Goal: Answer question/provide support

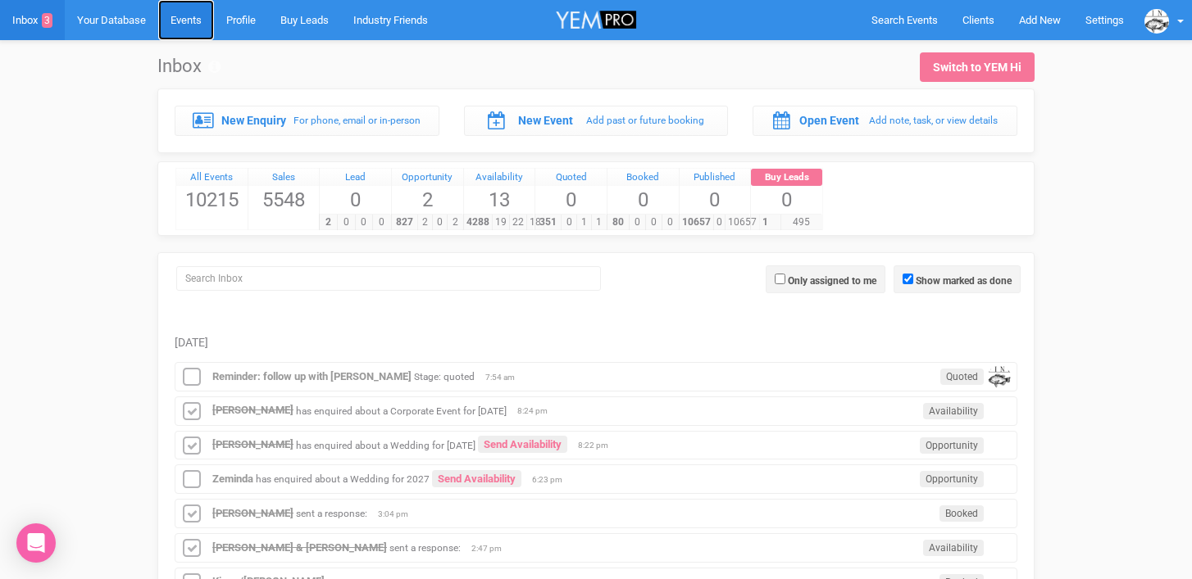
click at [202, 21] on link "Events" at bounding box center [186, 20] width 56 height 40
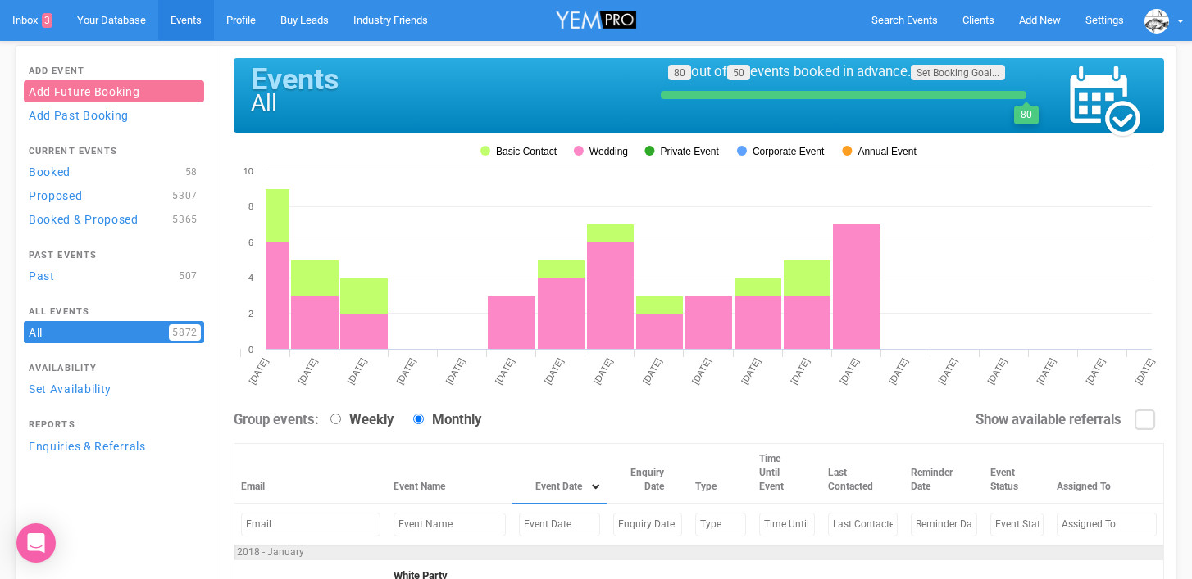
click at [519, 529] on input "text" at bounding box center [559, 525] width 81 height 24
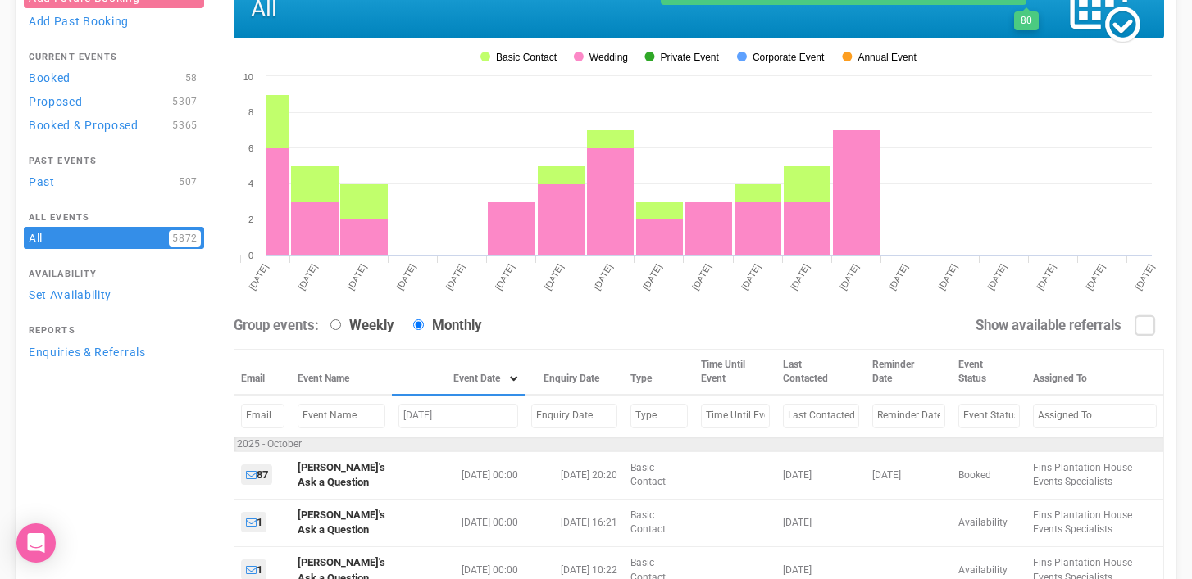
scroll to position [161, 0]
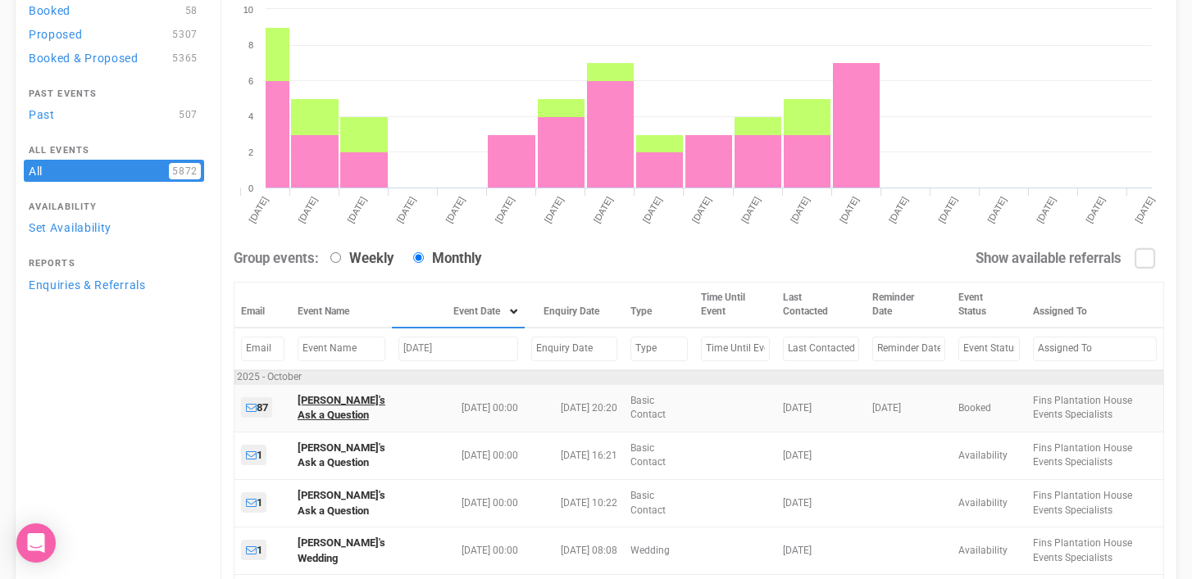
type input "[DATE]"
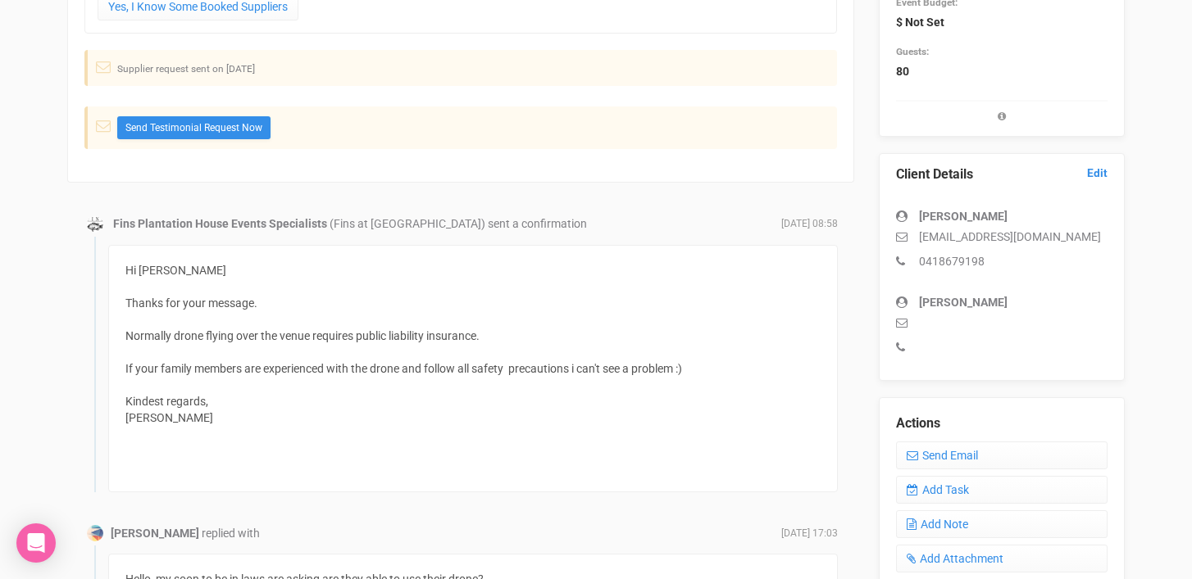
scroll to position [351, 0]
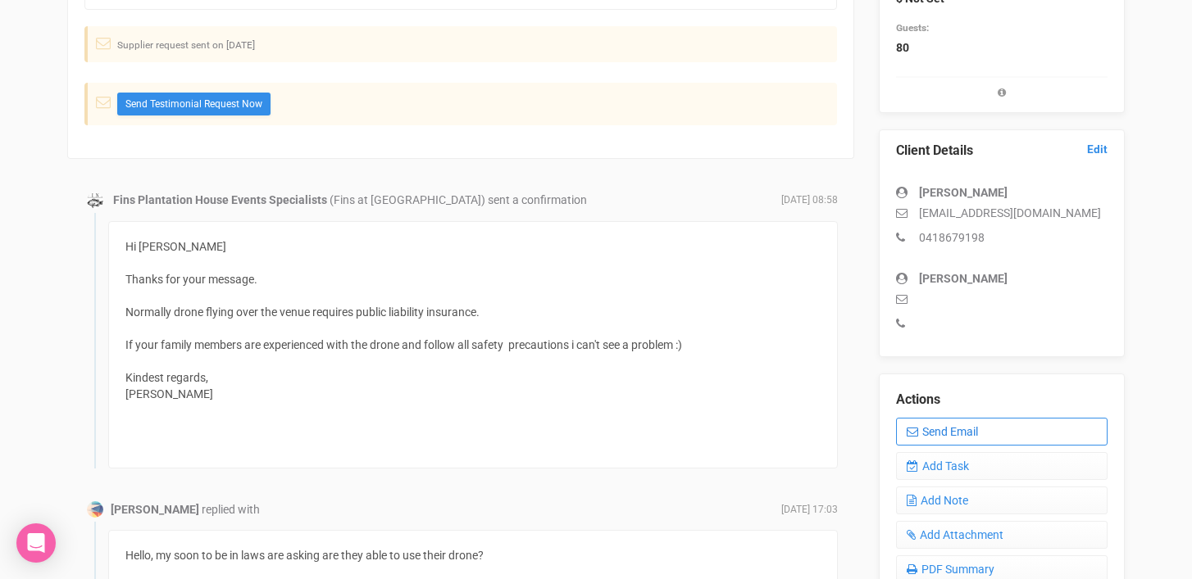
click at [962, 434] on link "Send Email" at bounding box center [1001, 432] width 211 height 28
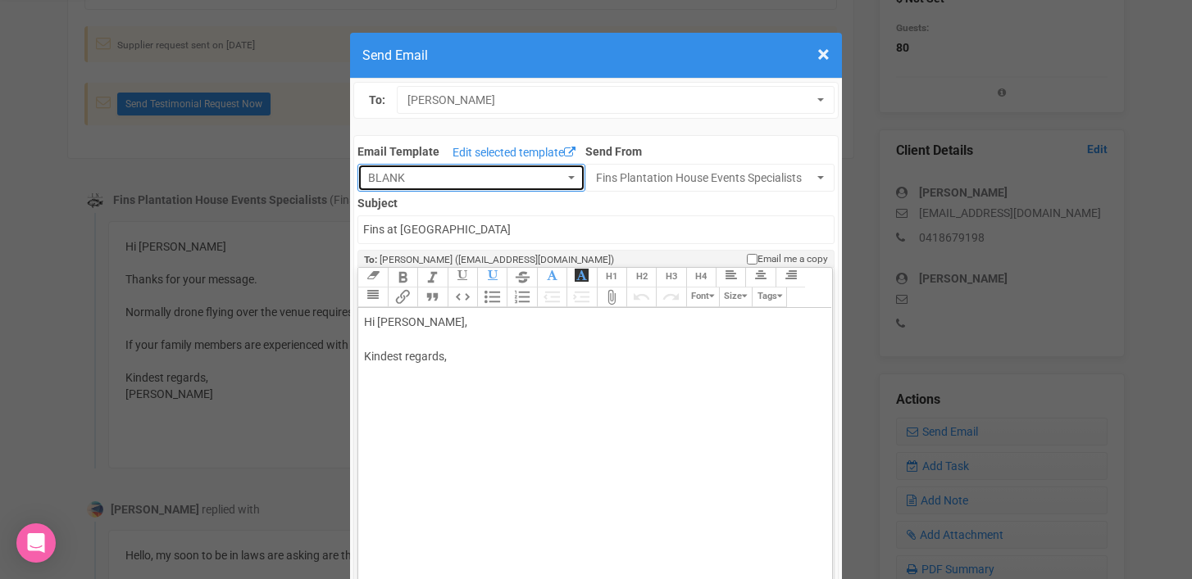
click at [577, 178] on button "BLANK" at bounding box center [471, 178] width 228 height 28
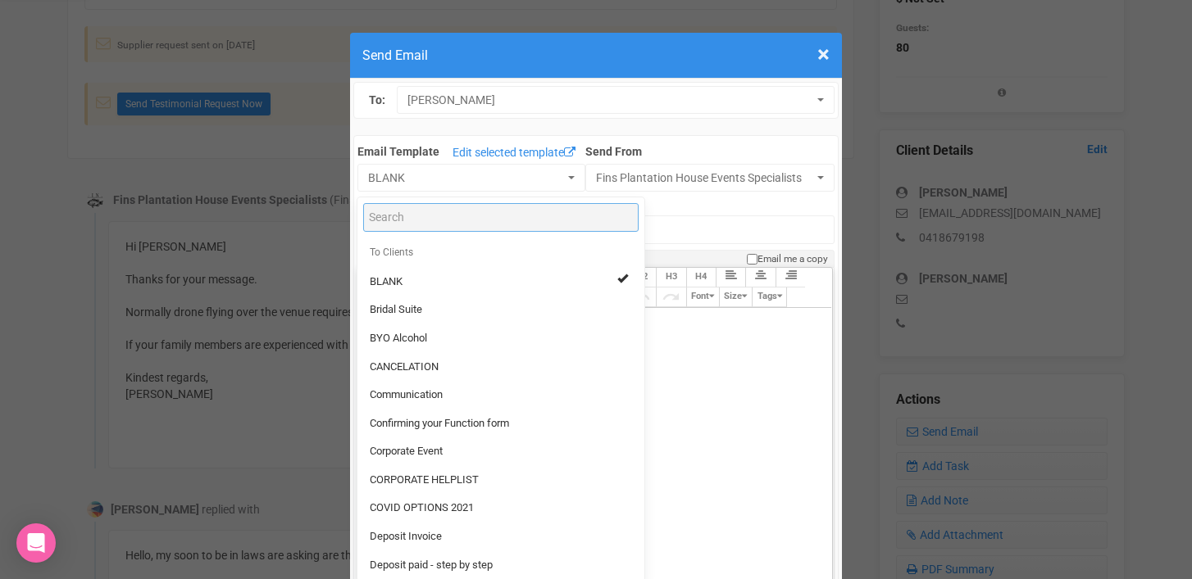
click at [458, 220] on input "Search" at bounding box center [500, 217] width 275 height 29
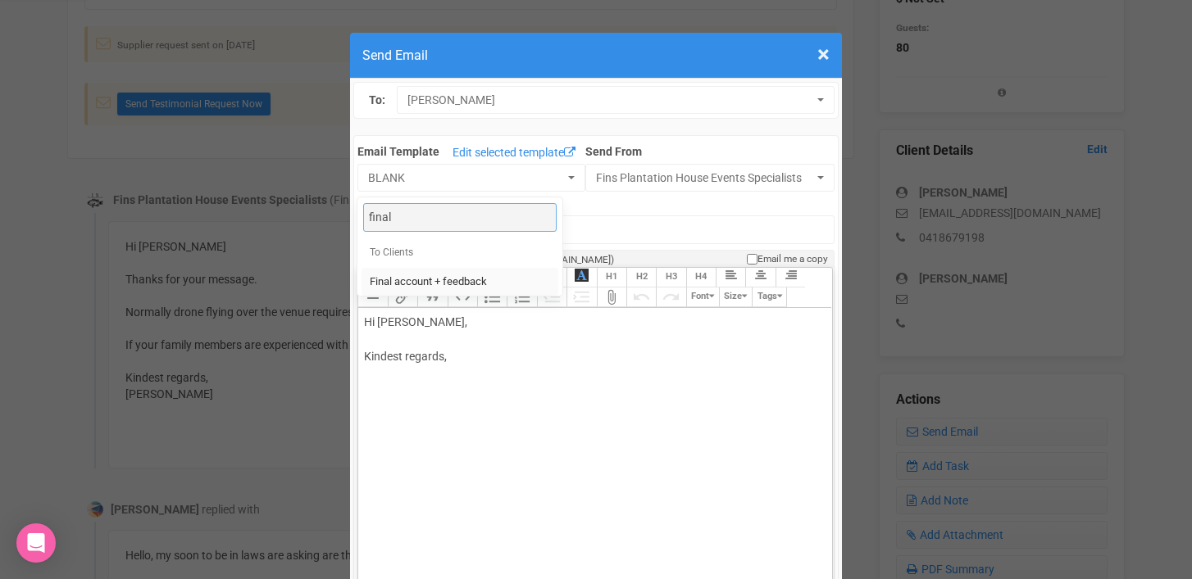
type input "final"
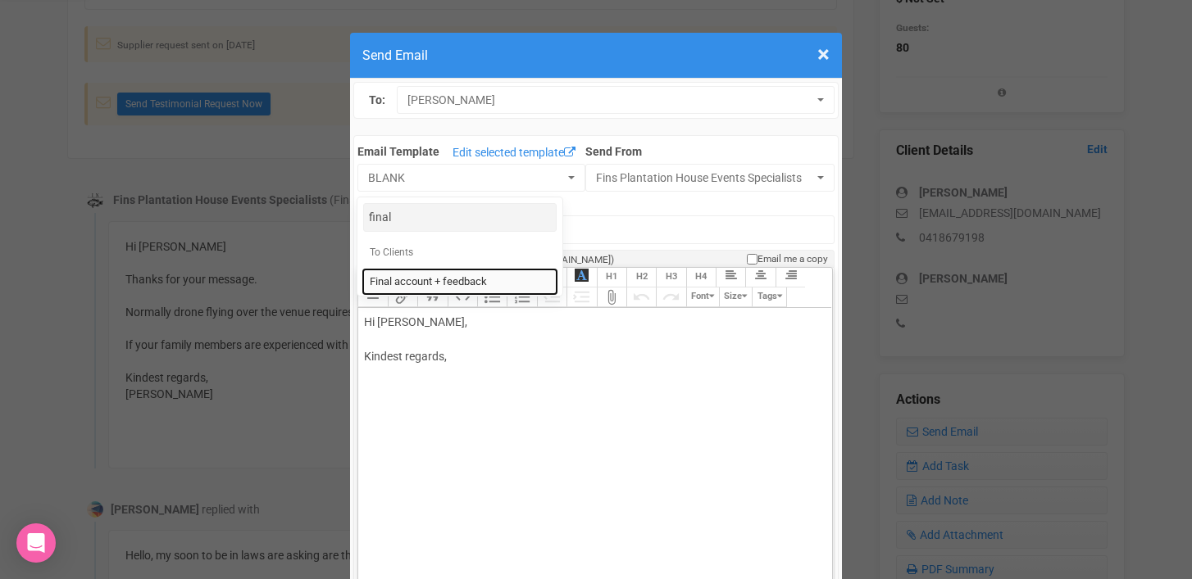
click at [421, 284] on span "Final account + feedback" at bounding box center [428, 283] width 117 height 16
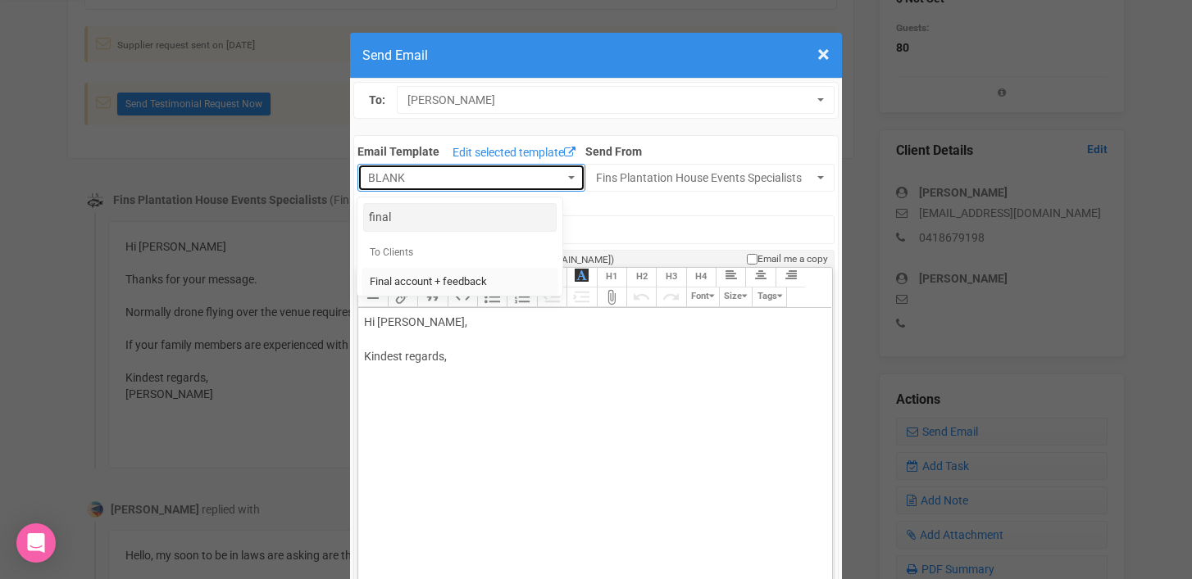
select select "90613"
type input "Fins Plantation House - Final account + feedback"
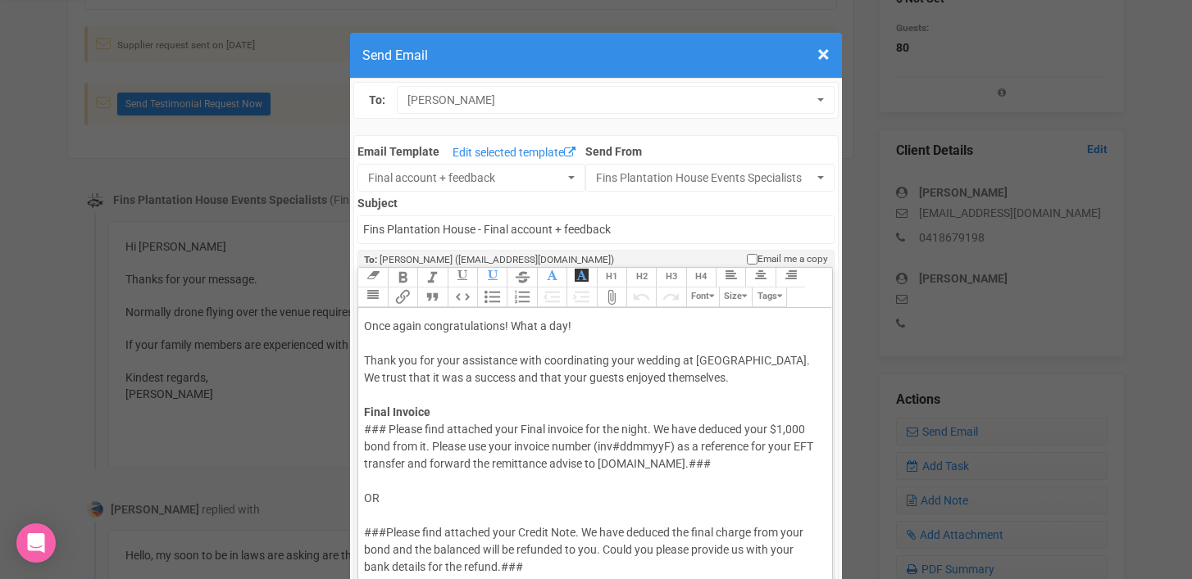
scroll to position [0, 0]
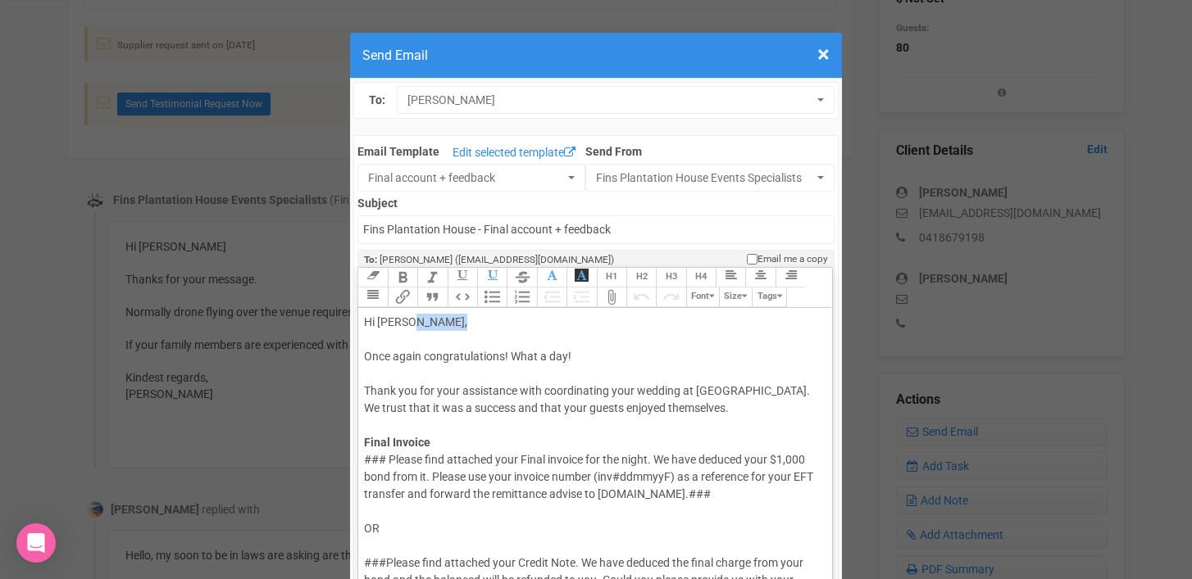
drag, startPoint x: 410, startPoint y: 320, endPoint x: 454, endPoint y: 318, distance: 44.3
click at [454, 318] on div "Hi Chloe O'connor, Once again congratulations! What a day! Thank you for your a…" at bounding box center [592, 383] width 456 height 138
drag, startPoint x: 365, startPoint y: 359, endPoint x: 431, endPoint y: 362, distance: 66.5
click at [431, 362] on div "Hi Chloe & Vimal, Once again congratulations! What a day! Thank you for your as…" at bounding box center [592, 383] width 456 height 138
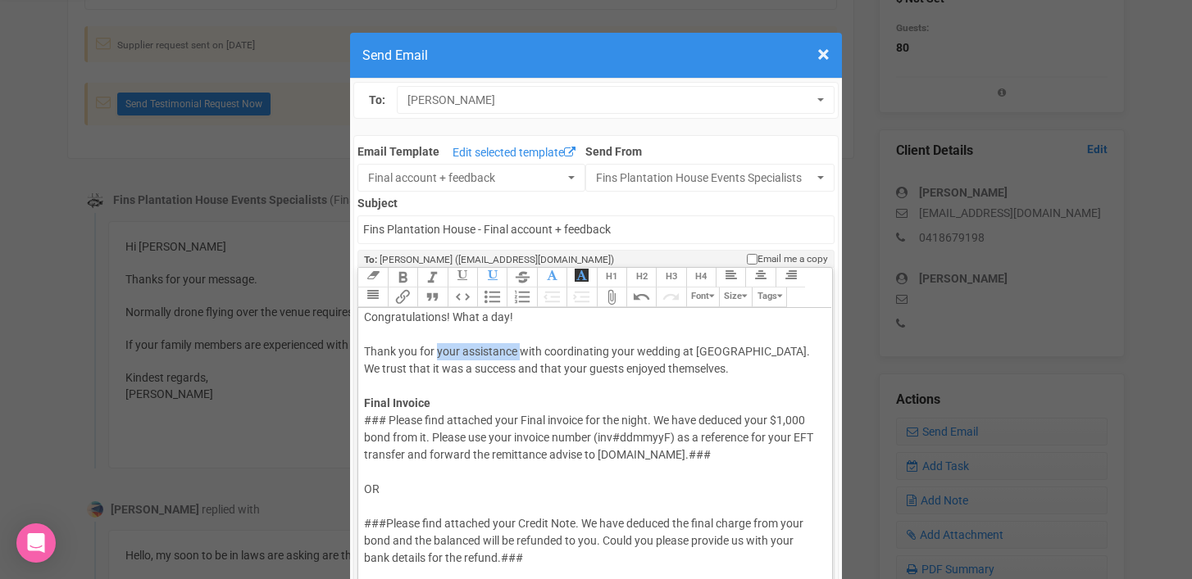
drag, startPoint x: 438, startPoint y: 351, endPoint x: 520, endPoint y: 350, distance: 82.0
click at [520, 350] on div "Hi Chloe & Vimal, Congratulations! What a day! Thank you for your assistance wi…" at bounding box center [592, 344] width 456 height 138
click at [569, 399] on div "Hi Chloe & Vimal, Congratulations! What a day! Thank you for your assistance wi…" at bounding box center [592, 344] width 456 height 138
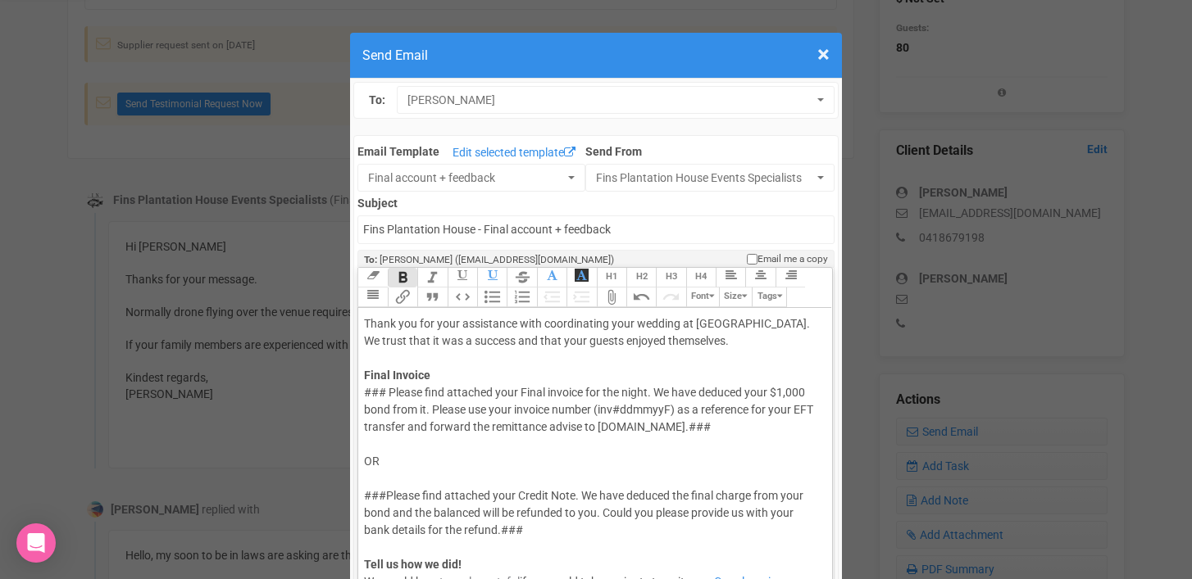
scroll to position [75, 0]
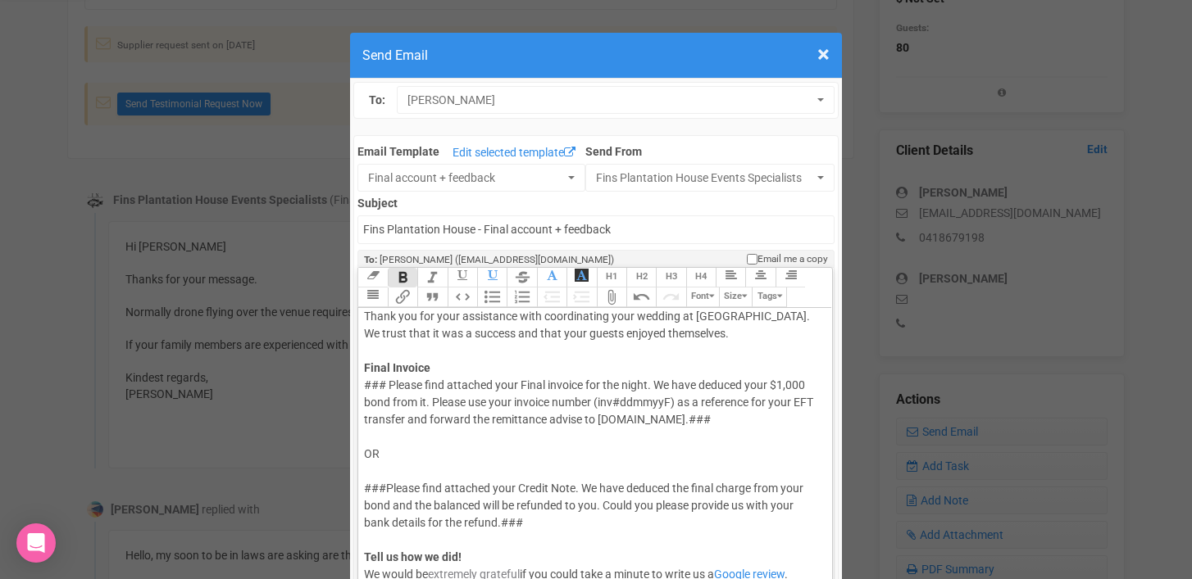
click at [388, 387] on div "### Please find attached your Final invoice for the night. We have deduced your…" at bounding box center [592, 523] width 456 height 293
drag, startPoint x: 630, startPoint y: 385, endPoint x: 406, endPoint y: 399, distance: 224.2
click at [406, 399] on div "Please find attached your Final invoice for the night. We have deduced your $1,…" at bounding box center [592, 523] width 456 height 293
drag, startPoint x: 392, startPoint y: 403, endPoint x: 433, endPoint y: 402, distance: 41.0
click at [433, 402] on div "Please find attached your Final invoice for the night. Please use your invoice …" at bounding box center [592, 523] width 456 height 293
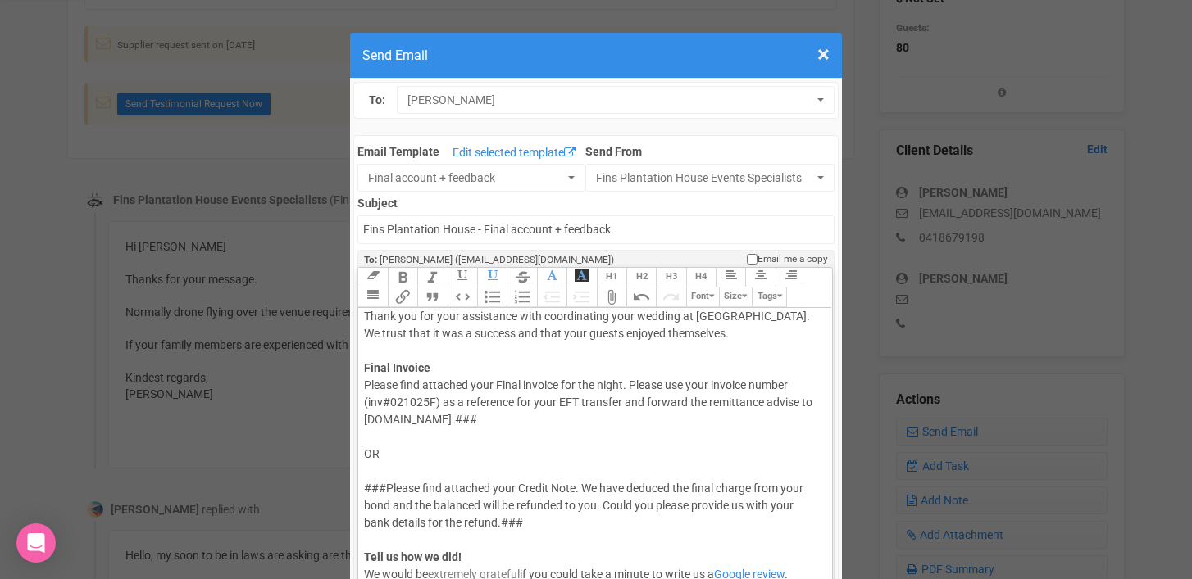
click at [493, 420] on div "Please find attached your Final invoice for the night. Please use your invoice …" at bounding box center [592, 523] width 456 height 293
click at [402, 422] on div "Please find attached your Final invoice for the night. Please use your invoice …" at bounding box center [592, 523] width 456 height 293
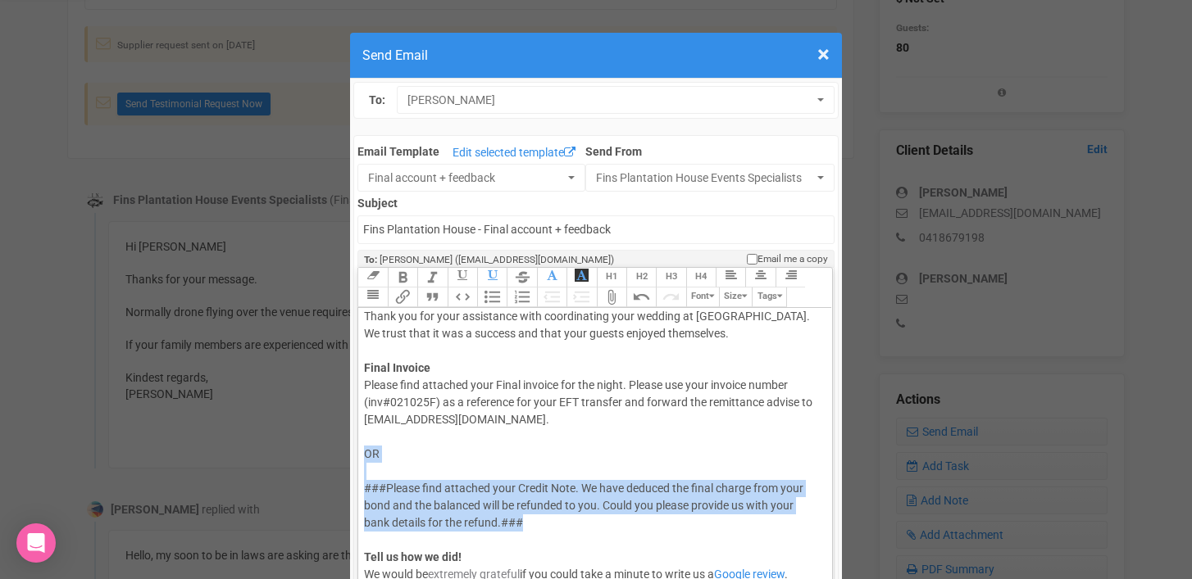
drag, startPoint x: 365, startPoint y: 450, endPoint x: 548, endPoint y: 515, distance: 194.2
click at [548, 515] on div "Please find attached your Final invoice for the night. Please use your invoice …" at bounding box center [592, 523] width 456 height 293
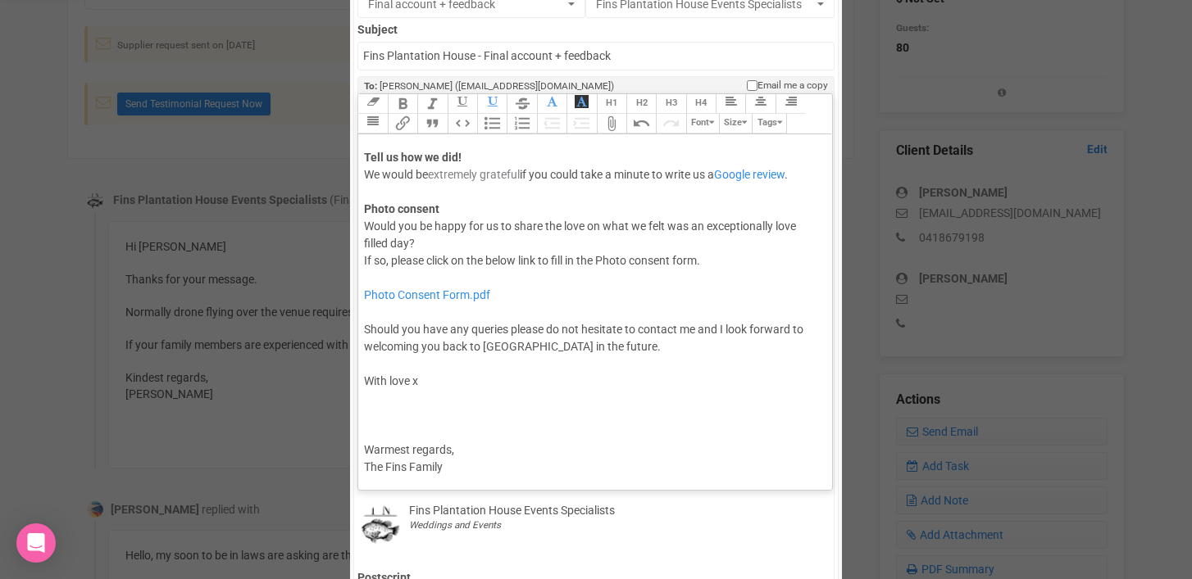
scroll to position [170, 0]
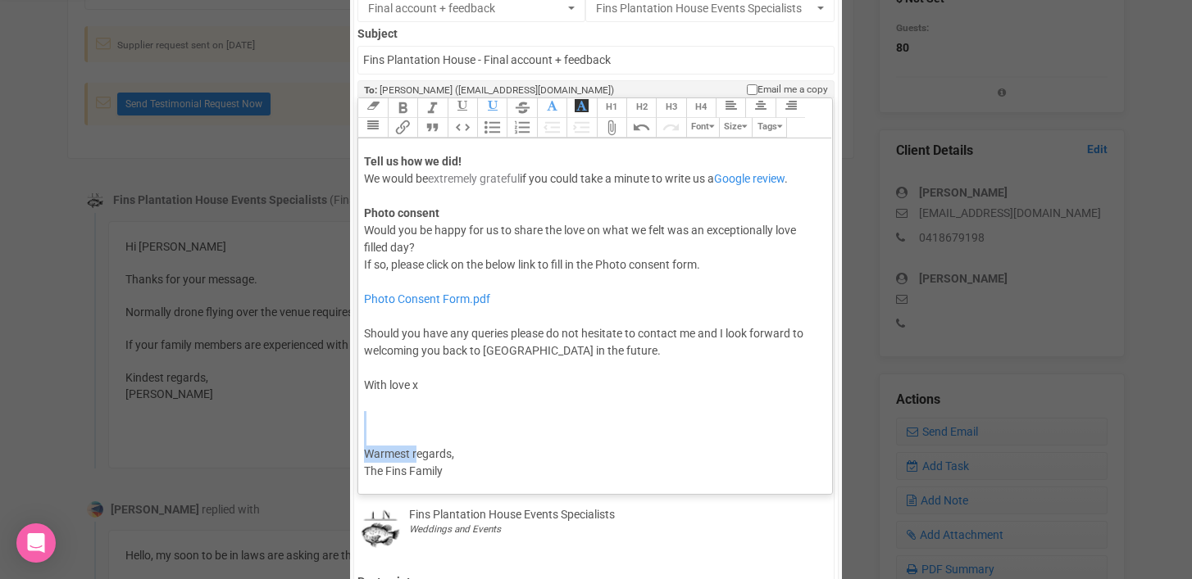
drag, startPoint x: 415, startPoint y: 454, endPoint x: 365, endPoint y: 444, distance: 51.8
click at [365, 444] on trix-editor "Hi Chloe & Vimal, Congratulations! What a day! Thank you for your assistance wi…" at bounding box center [594, 311] width 473 height 347
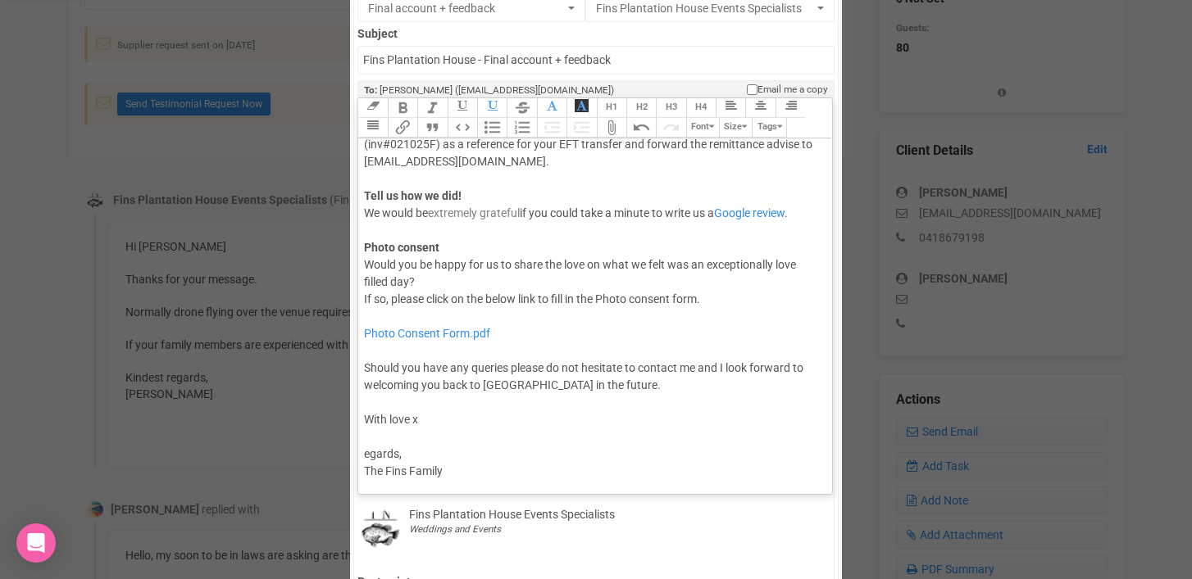
scroll to position [163, 0]
click at [413, 455] on div "Photo Consent Form.pdf Should you have any queries please do not hesitate to co…" at bounding box center [592, 394] width 456 height 172
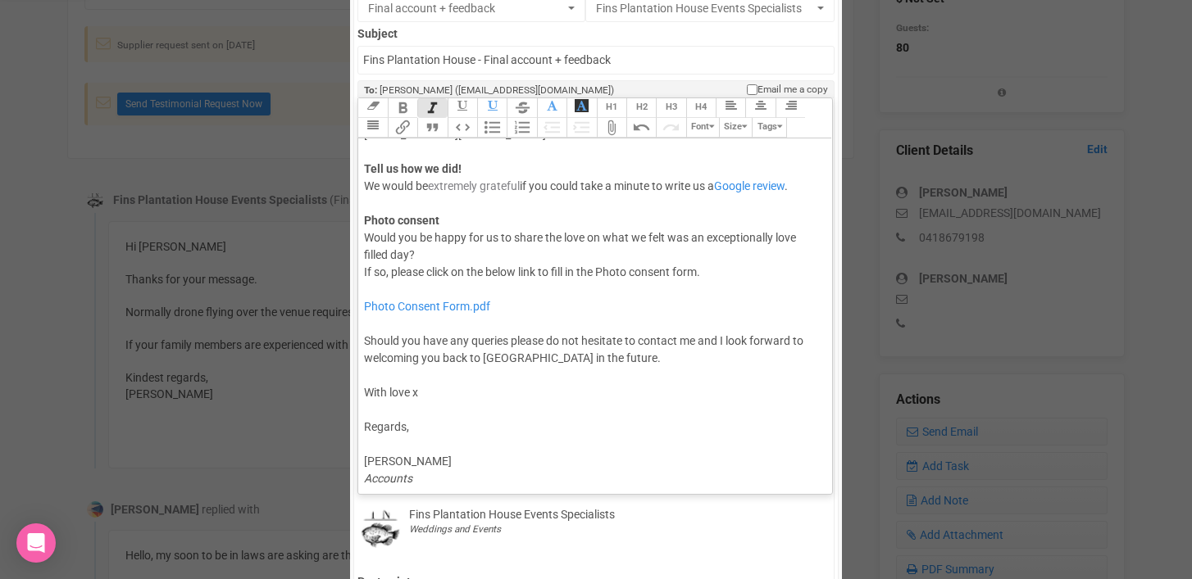
scroll to position [215, 0]
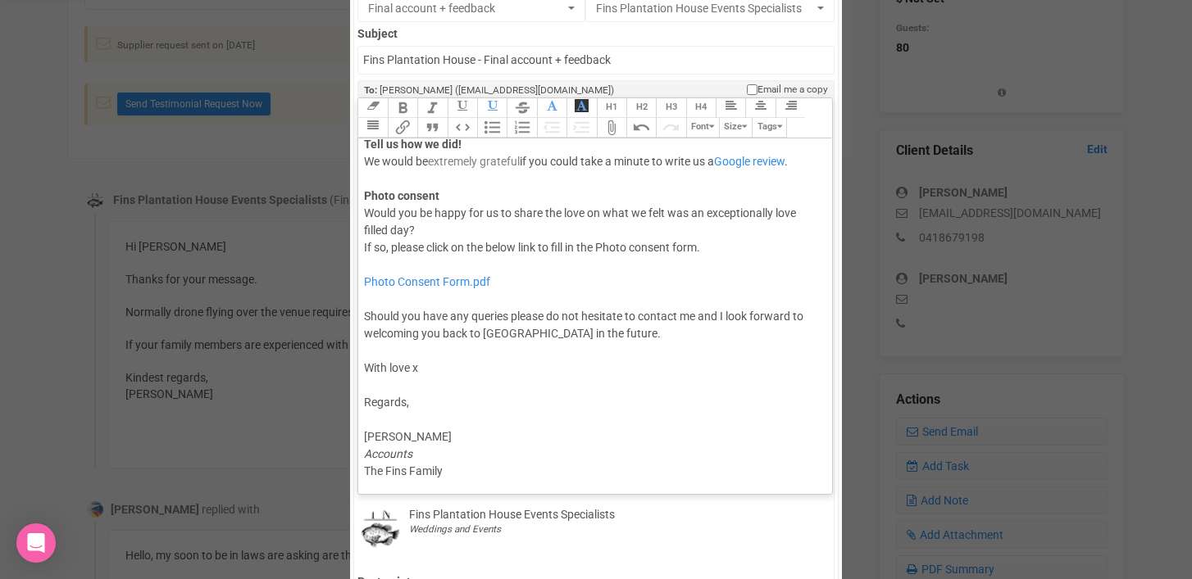
drag, startPoint x: 363, startPoint y: 468, endPoint x: 455, endPoint y: 468, distance: 91.8
click at [455, 468] on trix-editor "Hi Chloe & Vimal, Congratulations! What a day! Thank you for your assistance wi…" at bounding box center [594, 311] width 473 height 347
click at [461, 430] on div "Photo Consent Form.pdf Should you have any queries please do not hesitate to co…" at bounding box center [592, 369] width 456 height 224
paste trix-editor "<span style="background-color: rgb(255, 255, 255); font-family: Roboto, Helveti…"
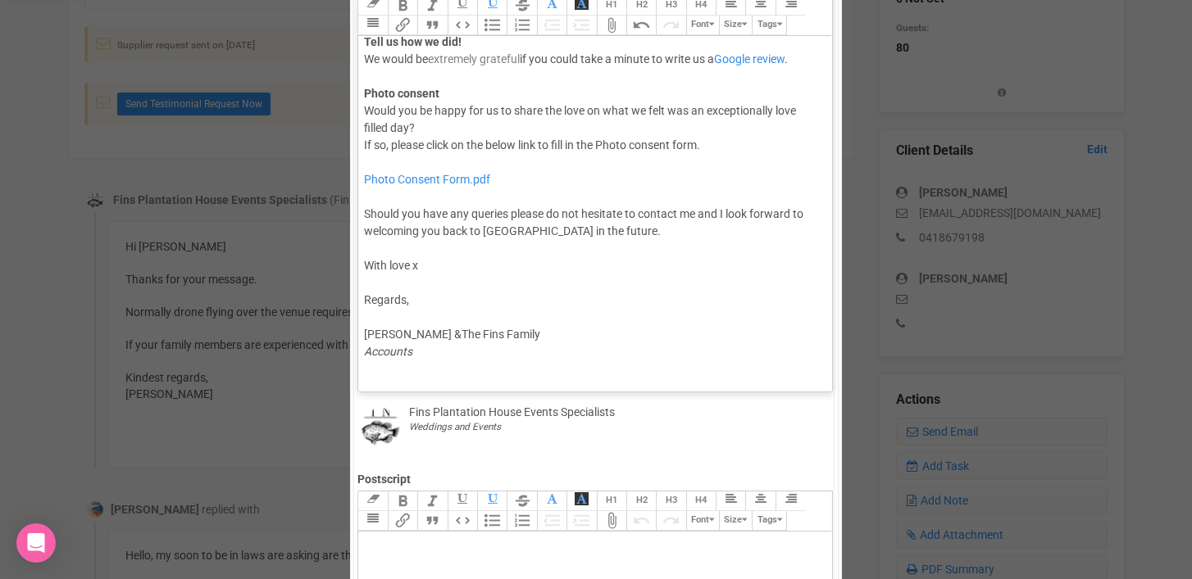
scroll to position [276, 0]
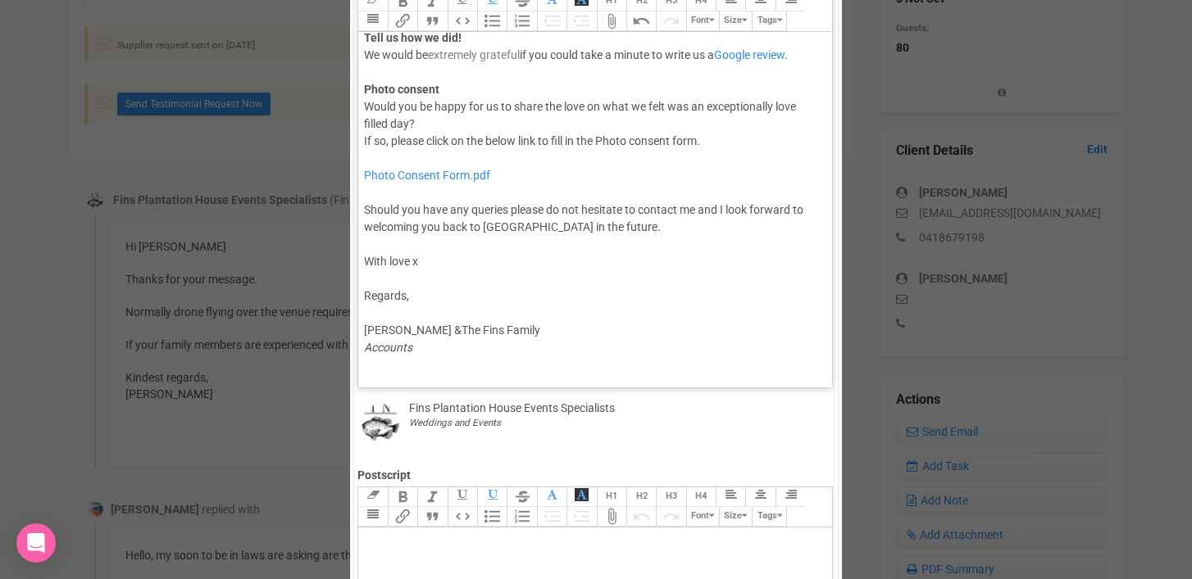
click at [404, 374] on div "Photo Consent Form.pdf Should you have any queries please do not hesitate to co…" at bounding box center [592, 262] width 456 height 224
type trix-editor "<div>Hi Chloe &amp; Vimal,<br><br>Congratulations! What a day!<br><br>Thank you…"
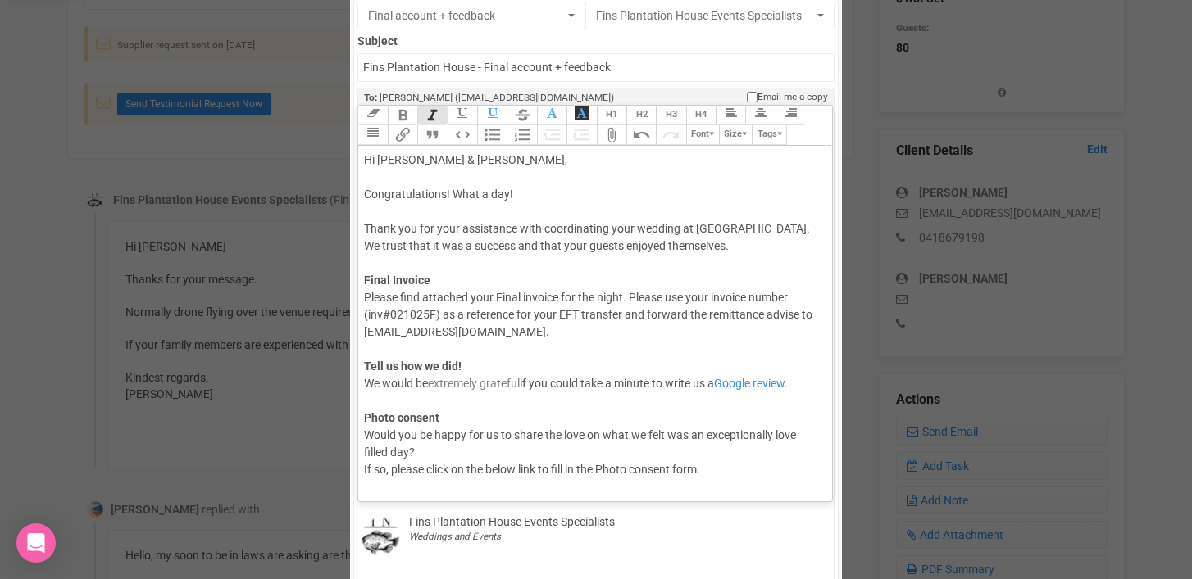
scroll to position [164, 0]
click at [369, 347] on div "Please find attached your Final invoice for the night. Please use your invoice …" at bounding box center [592, 382] width 456 height 189
click at [615, 137] on button "Attach Files" at bounding box center [612, 134] width 30 height 20
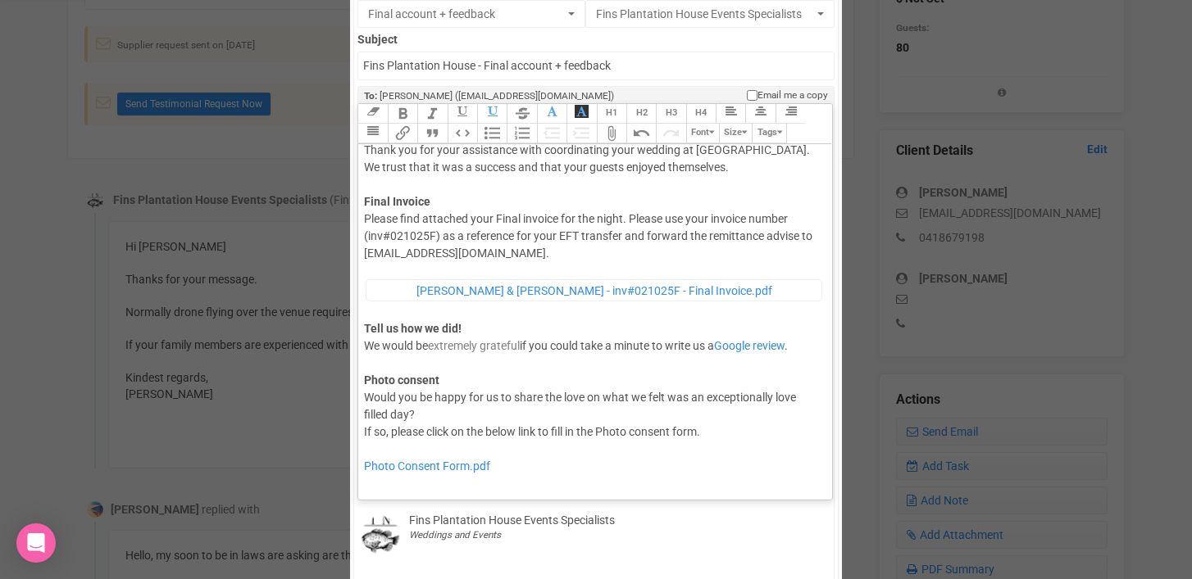
scroll to position [0, 0]
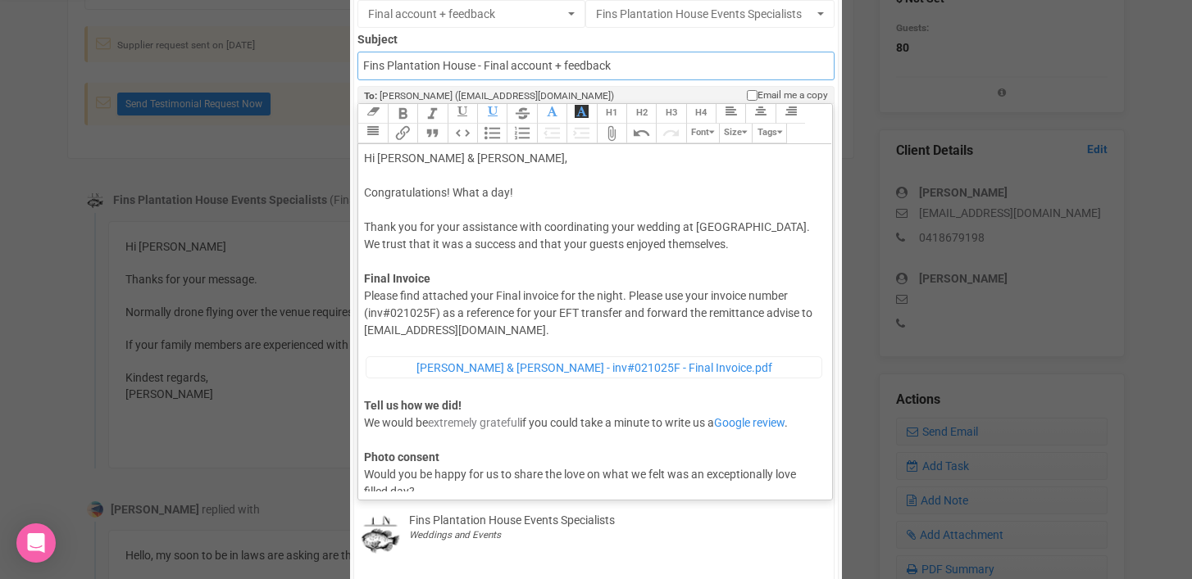
click at [362, 70] on input "Fins Plantation House - Final account + feedback" at bounding box center [595, 66] width 476 height 29
click at [445, 66] on input "Accounts - Fins Plantation House - Final account + feedback" at bounding box center [595, 66] width 476 height 29
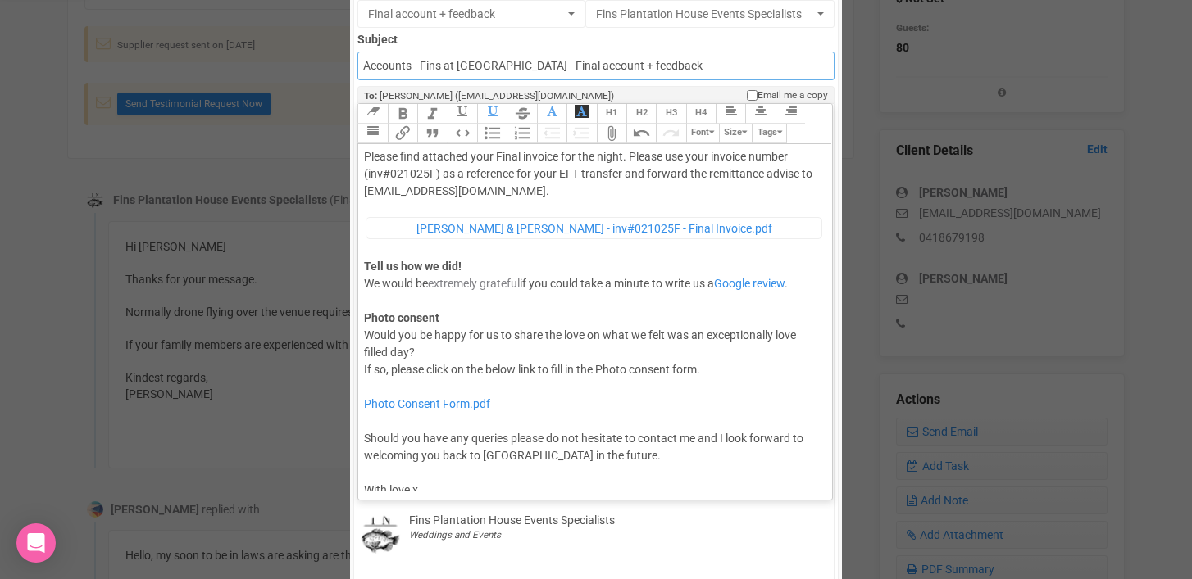
scroll to position [142, 0]
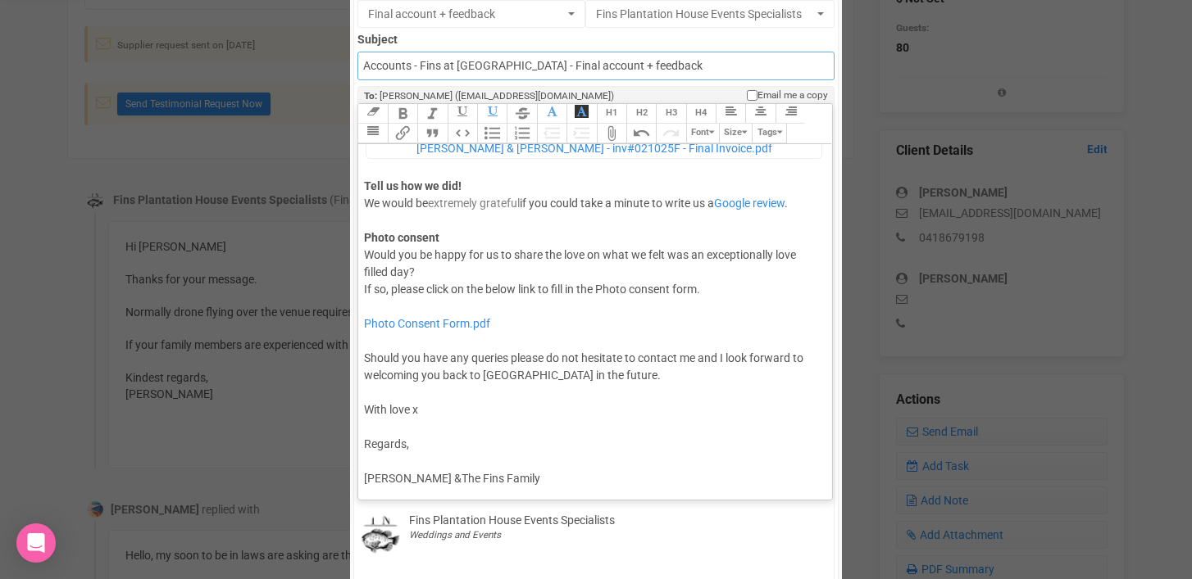
type input "Accounts - Fins at Plantation House - Final account + feedback"
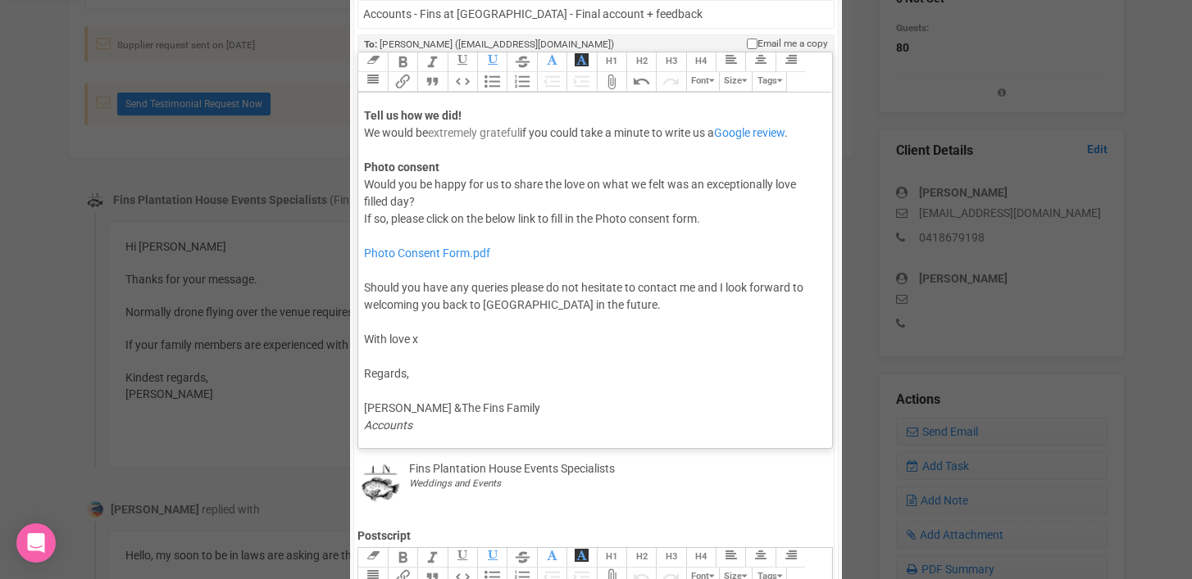
scroll to position [215, 0]
click at [424, 403] on div "Photo Consent Form.pdf Should you have any queries please do not hesitate to co…" at bounding box center [592, 332] width 456 height 207
drag, startPoint x: 415, startPoint y: 375, endPoint x: 365, endPoint y: 375, distance: 50.8
click at [365, 375] on div "Photo Consent Form.pdf Should you have any queries please do not hesitate to co…" at bounding box center [592, 332] width 456 height 207
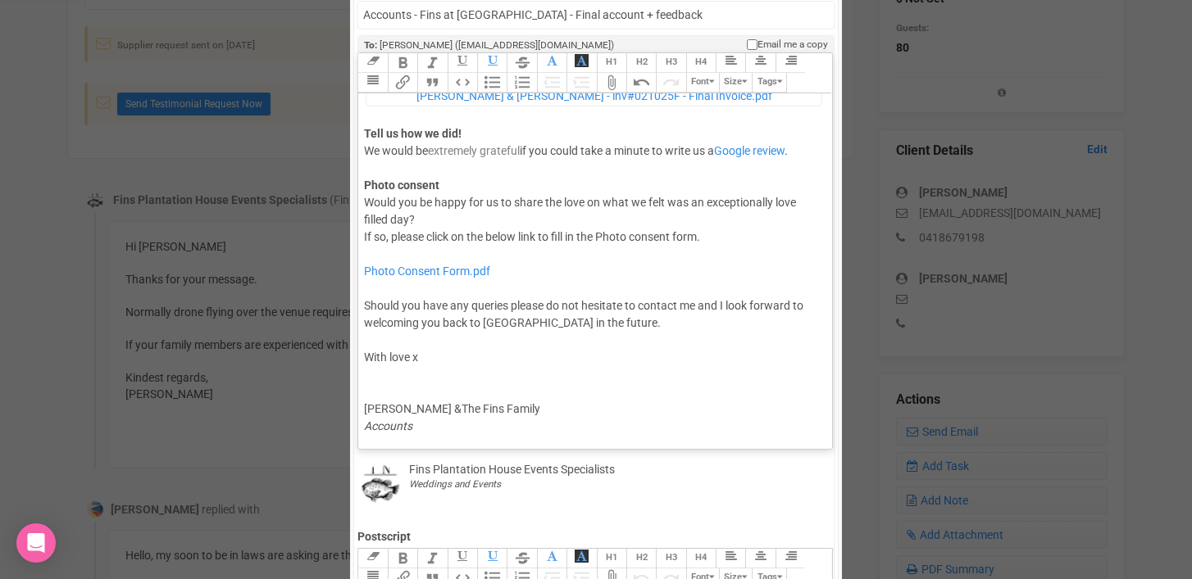
scroll to position [204, 0]
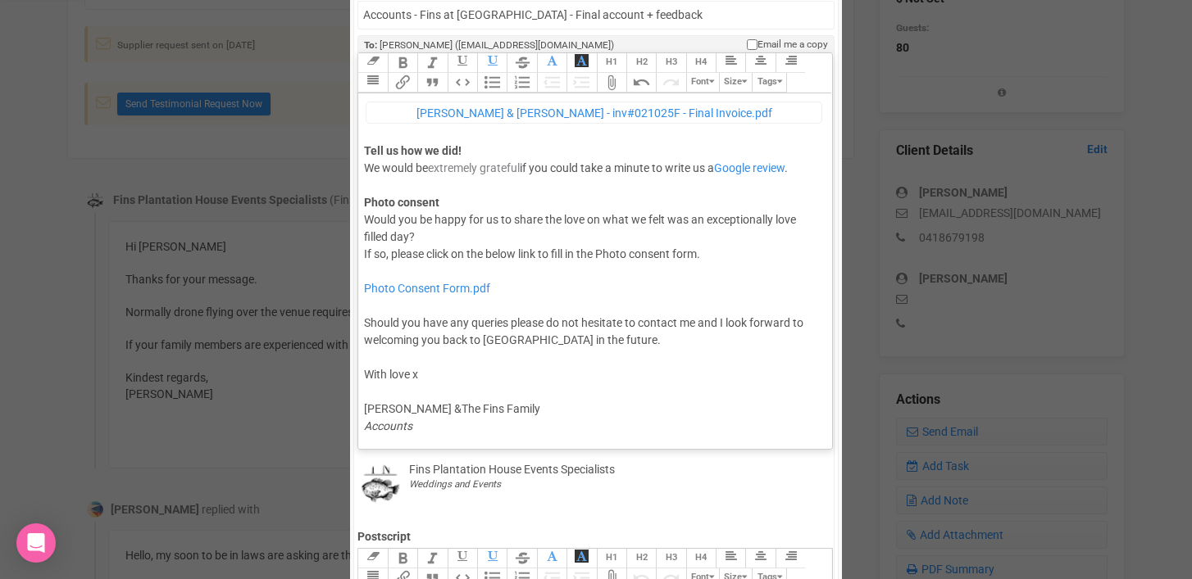
type trix-editor "<div>Hi Chloe &amp; Vimal,<br><br>Congratulations! What a day!<br><br>Thank you…"
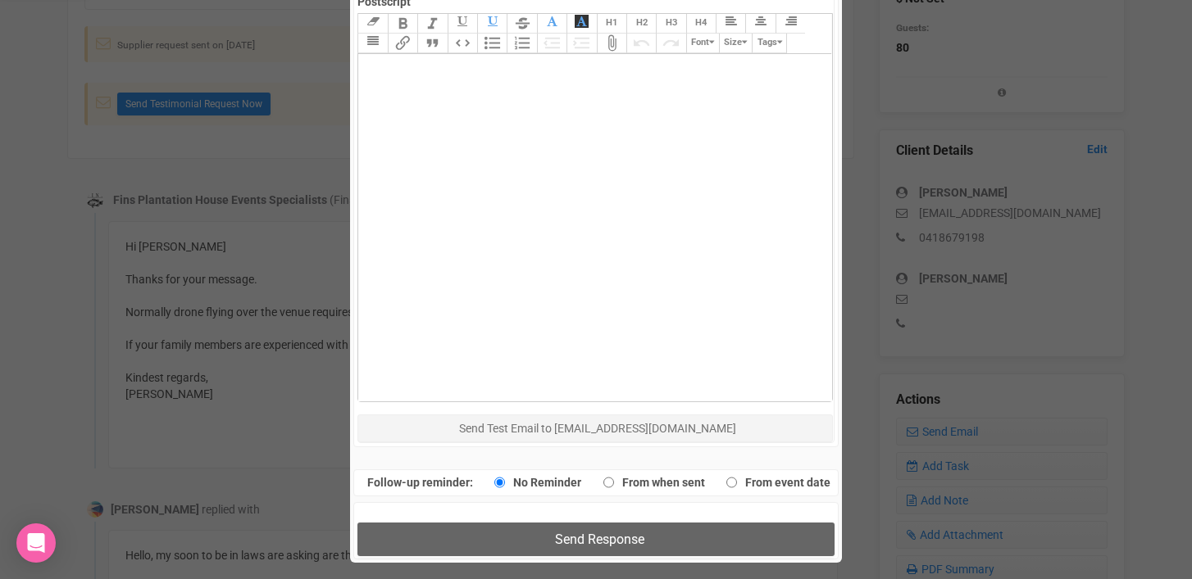
scroll to position [749, 0]
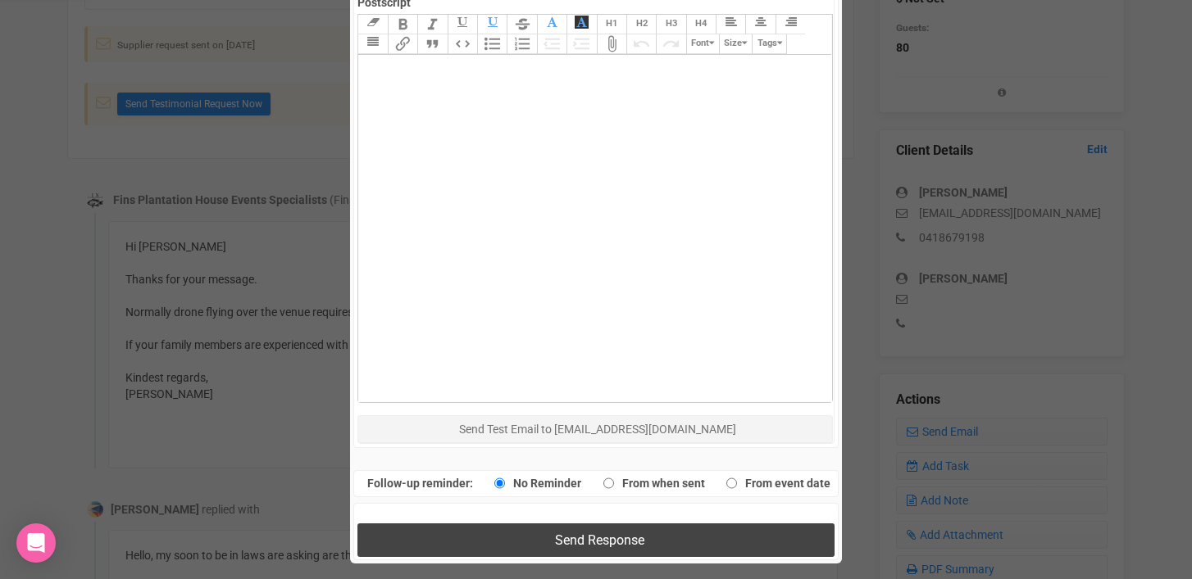
click at [538, 543] on button "Send Response" at bounding box center [595, 541] width 476 height 34
